Goal: Find specific page/section: Find specific page/section

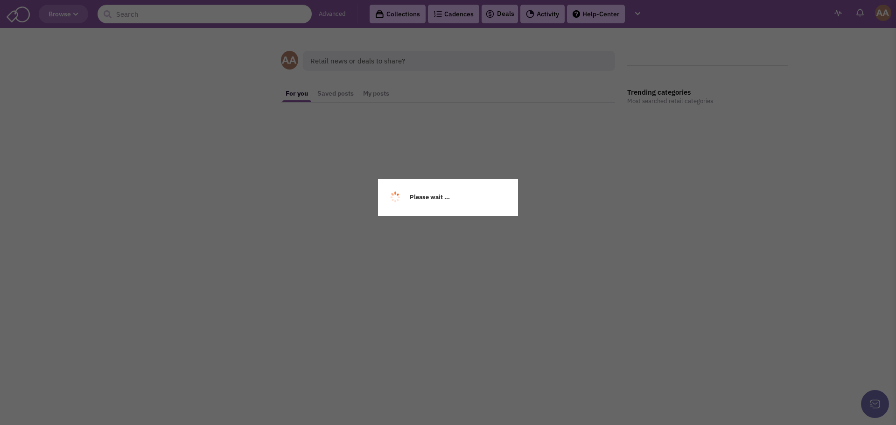
click at [169, 12] on div "Please wait ..." at bounding box center [448, 212] width 896 height 425
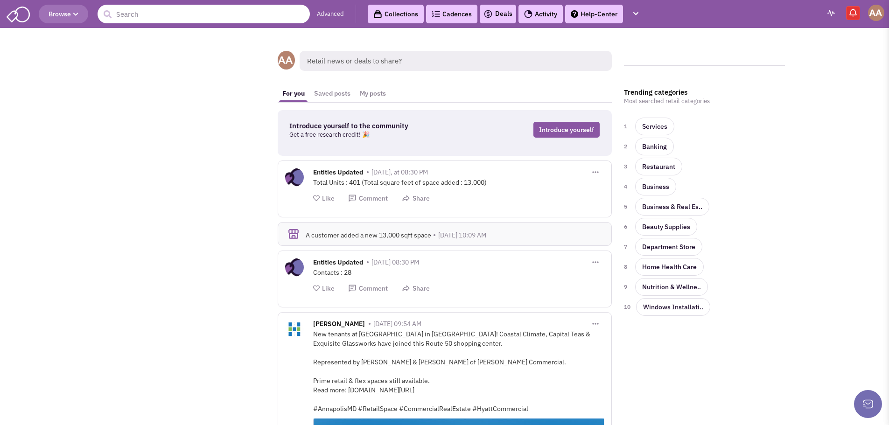
click at [154, 13] on input "text" at bounding box center [204, 14] width 212 height 19
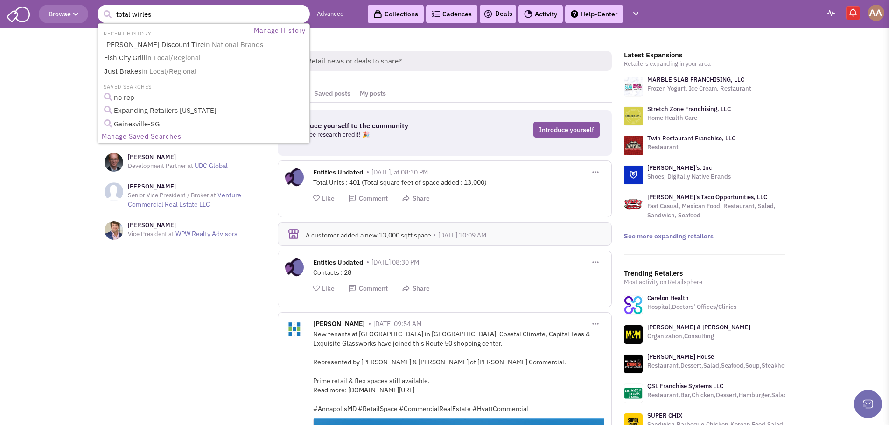
type input "total wirless"
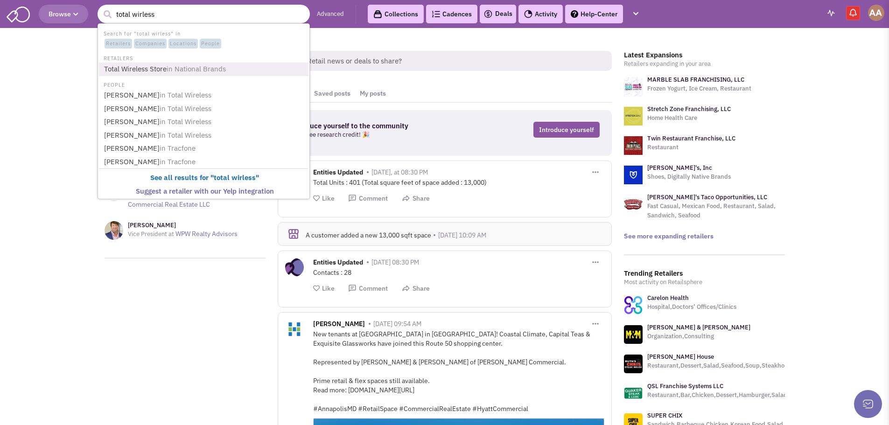
click at [175, 69] on span "in National Brands" at bounding box center [196, 68] width 59 height 9
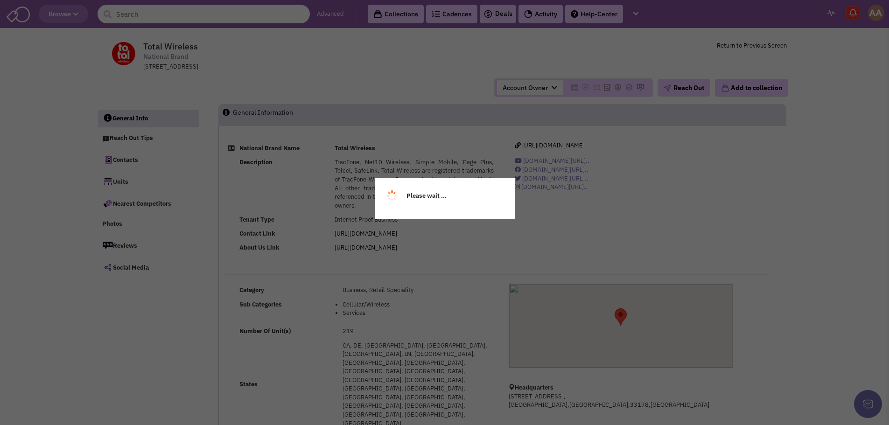
select select
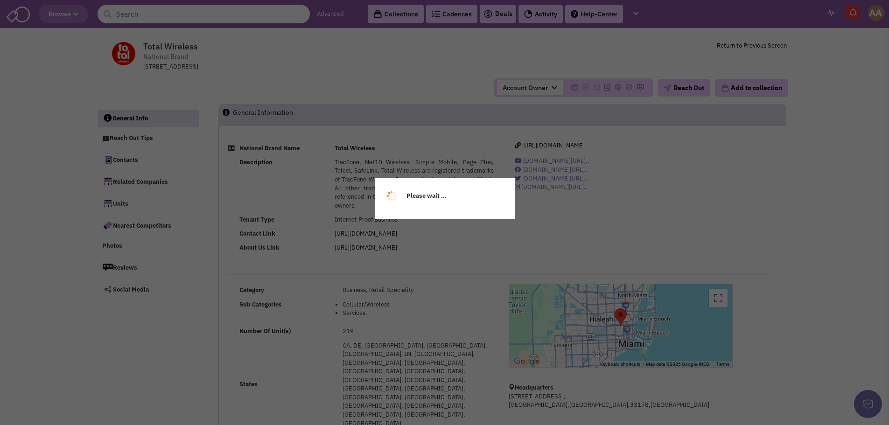
select select
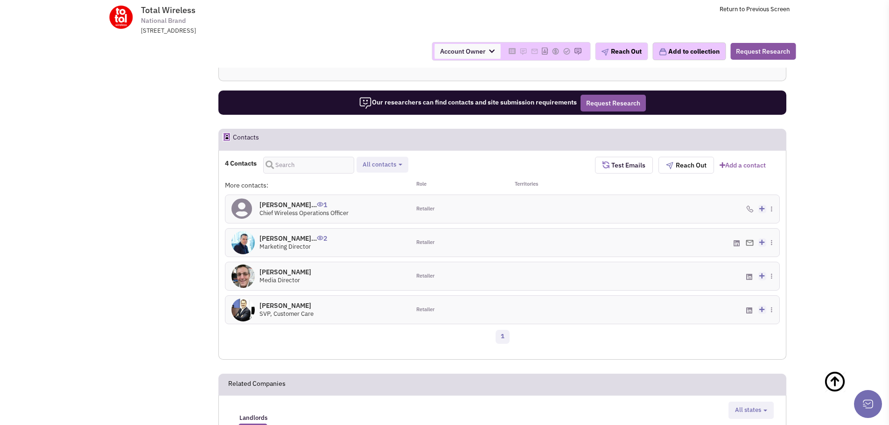
scroll to position [513, 0]
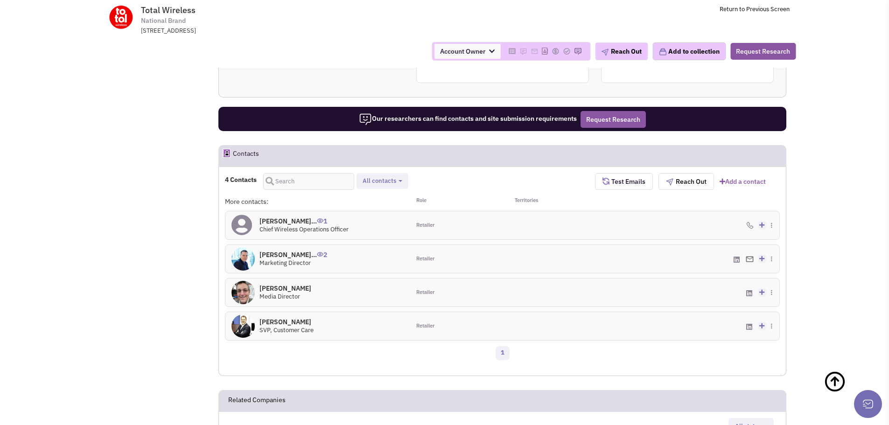
click at [285, 217] on h4 "[PERSON_NAME]... 1" at bounding box center [304, 221] width 89 height 8
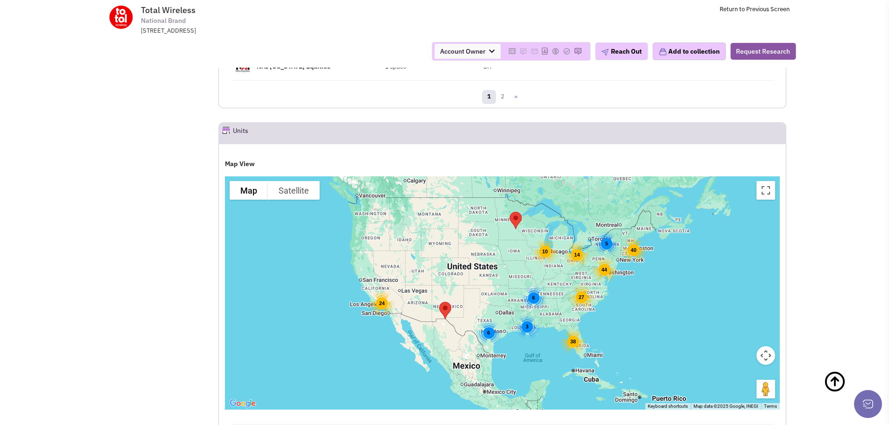
scroll to position [1027, 0]
